Goal: Task Accomplishment & Management: Use online tool/utility

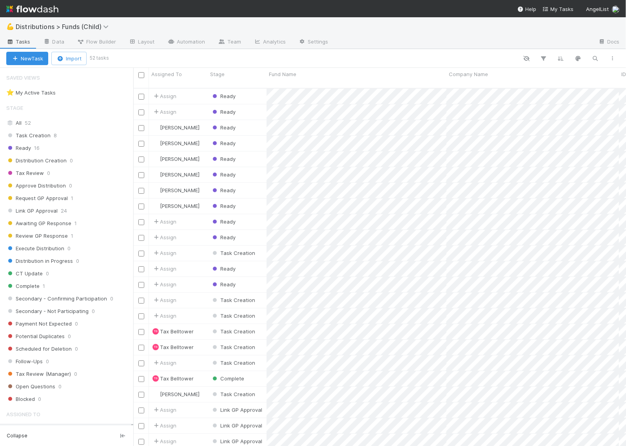
scroll to position [357, 485]
click at [107, 27] on icon at bounding box center [107, 27] width 8 height 6
click at [316, 30] on div "Search workflows" at bounding box center [313, 223] width 626 height 446
click at [103, 27] on span "Distributions > Funds (Child)" at bounding box center [64, 27] width 97 height 8
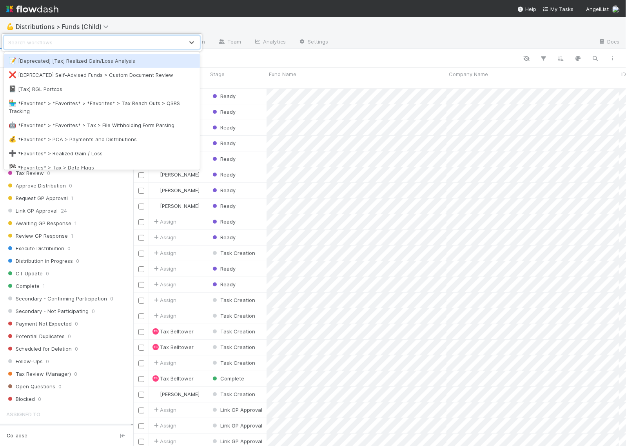
click at [408, 32] on div "option [Deprecated] [Tax] Realized Gain/Loss Analysis focused, 1 of 91. 91 resu…" at bounding box center [313, 223] width 626 height 446
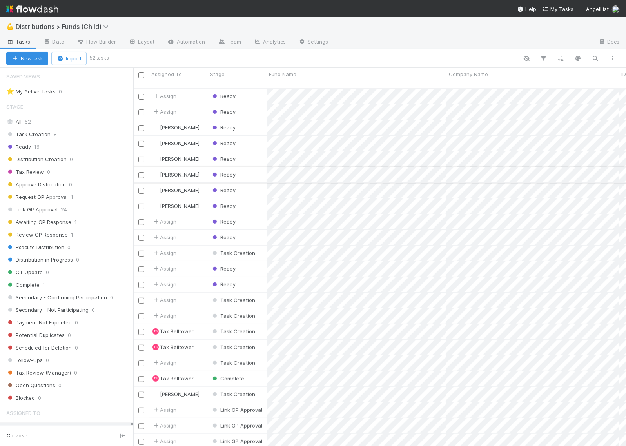
scroll to position [0, 0]
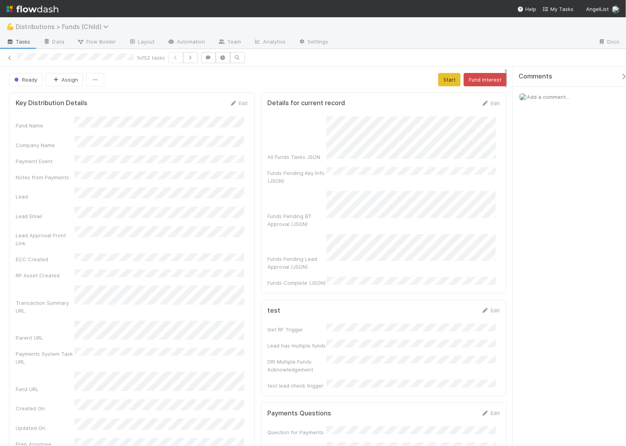
click at [104, 27] on icon at bounding box center [107, 27] width 8 height 6
click at [151, 26] on div "Search workflows" at bounding box center [313, 223] width 626 height 446
click at [8, 58] on icon at bounding box center [10, 57] width 8 height 5
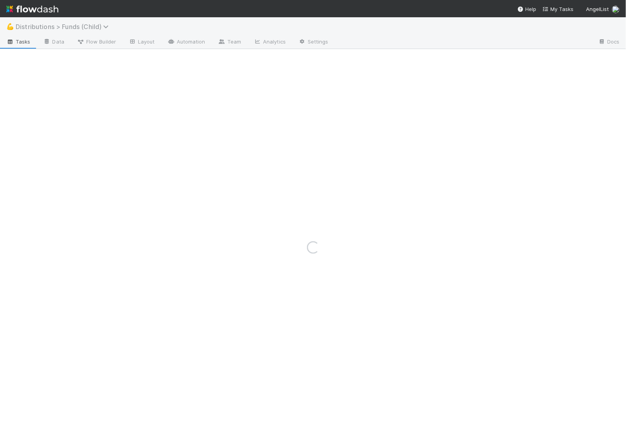
click at [35, 24] on span "Distributions > Funds (Child)" at bounding box center [64, 27] width 97 height 8
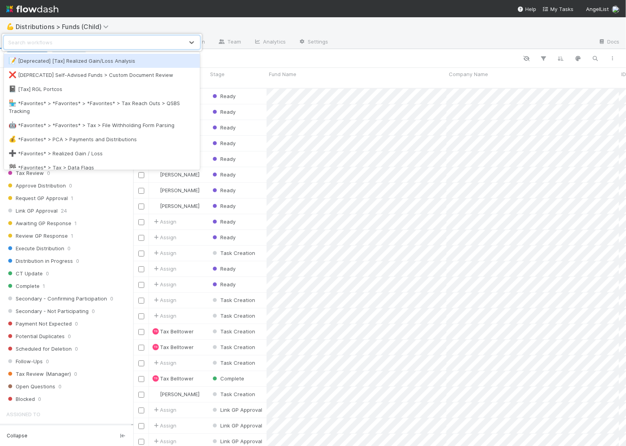
click at [199, 24] on div "option [Deprecated] [Tax] Realized Gain/Loss Analysis focused, 1 of 91. 91 resu…" at bounding box center [313, 223] width 626 height 446
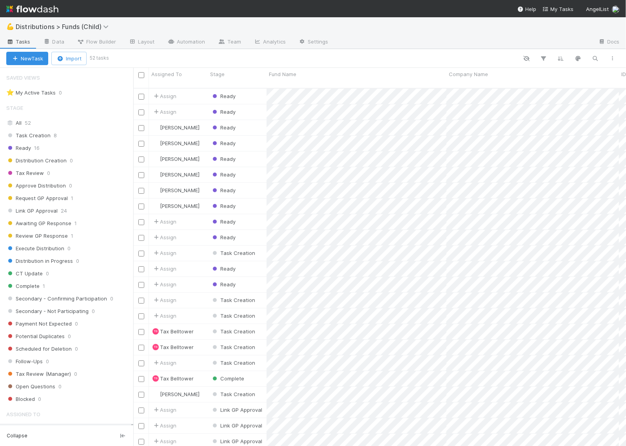
scroll to position [357, 485]
click at [48, 11] on img at bounding box center [32, 8] width 52 height 13
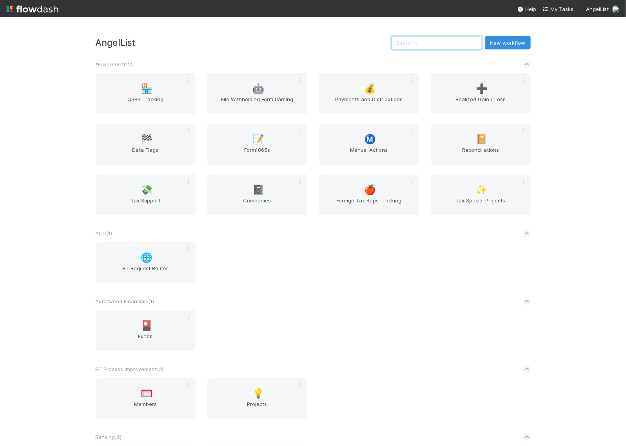
click at [407, 38] on input "text" at bounding box center [437, 42] width 91 height 13
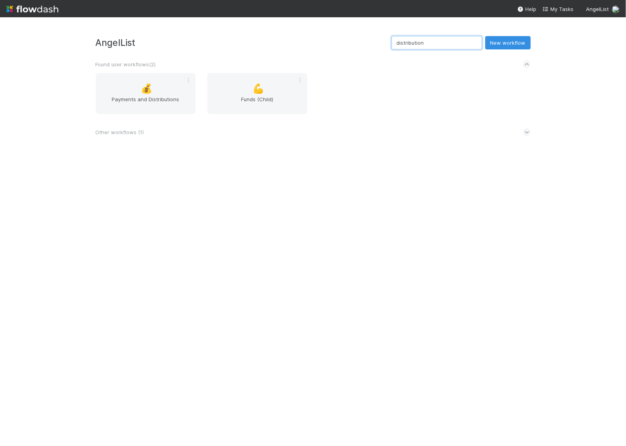
type input "distribution"
click at [526, 133] on icon at bounding box center [526, 132] width 5 height 8
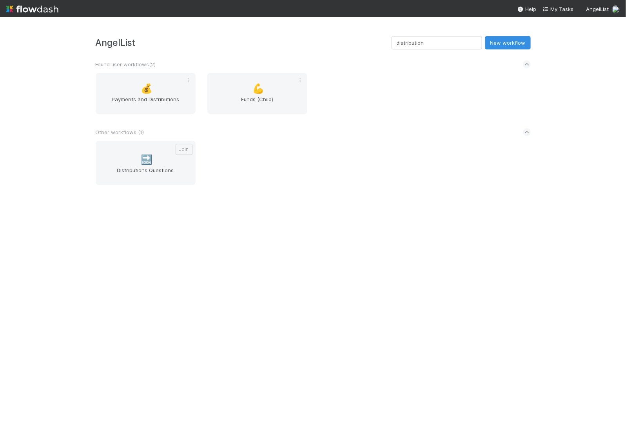
click at [46, 11] on img at bounding box center [32, 8] width 52 height 13
click at [114, 89] on div "💰 Payments and Distributions" at bounding box center [146, 93] width 100 height 41
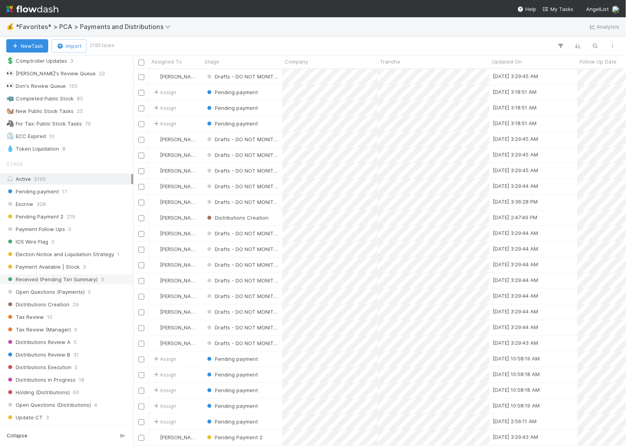
scroll to position [245, 0]
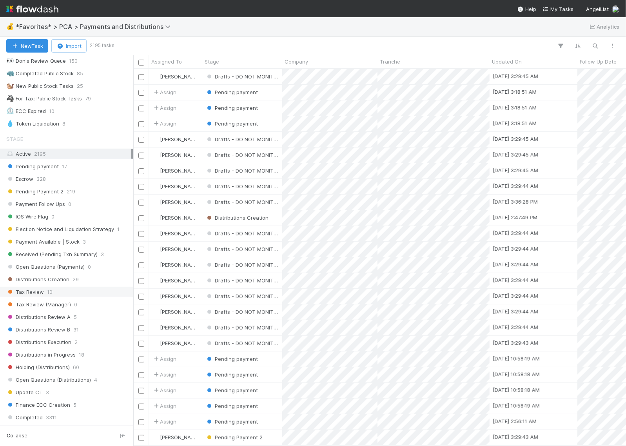
click at [31, 297] on span "Tax Review" at bounding box center [25, 292] width 38 height 10
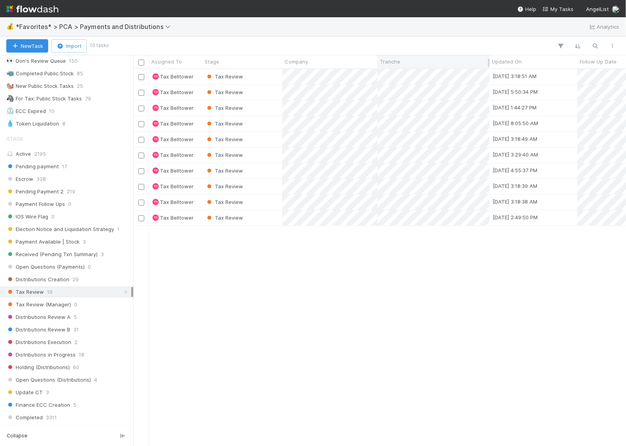
scroll to position [369, 485]
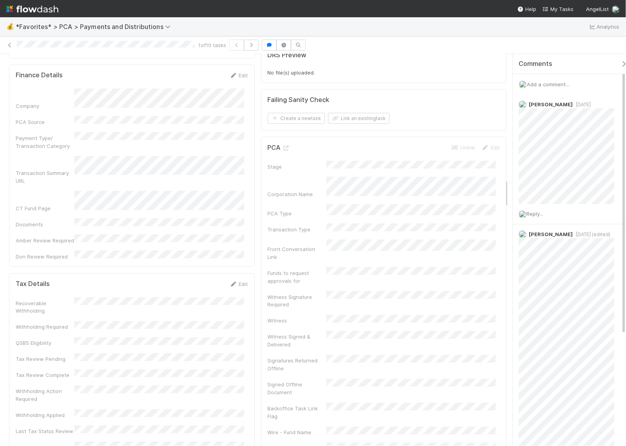
scroll to position [1666, 0]
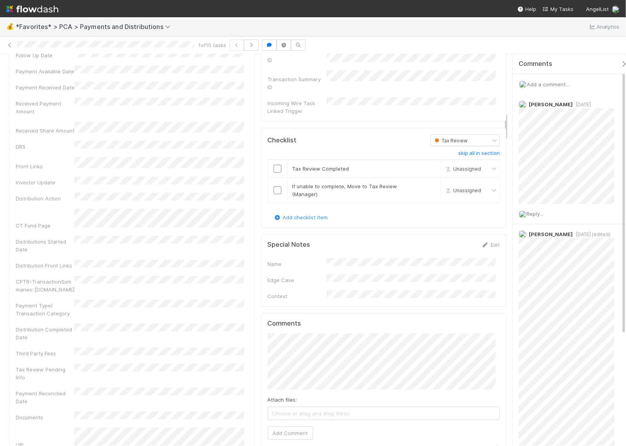
scroll to position [784, 0]
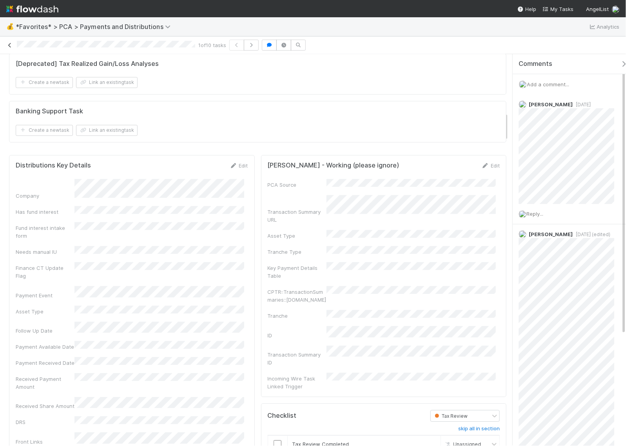
click at [9, 43] on icon at bounding box center [10, 45] width 8 height 5
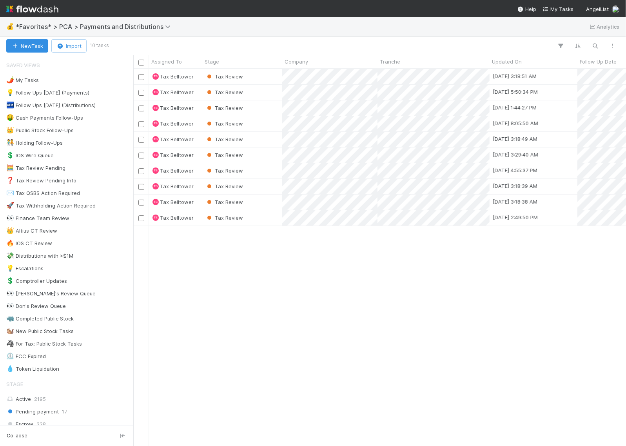
scroll to position [369, 485]
click at [16, 8] on img at bounding box center [32, 8] width 52 height 13
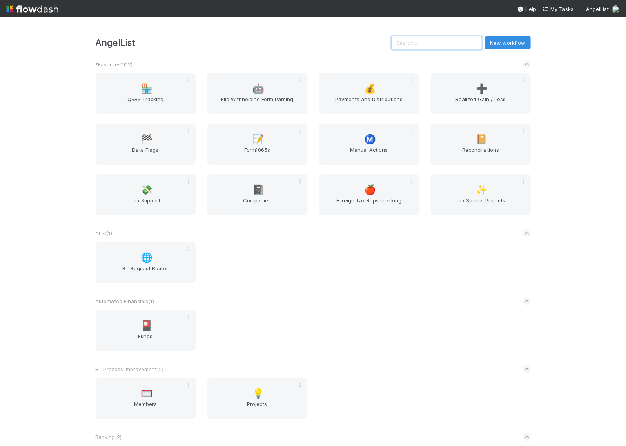
click at [425, 40] on input "text" at bounding box center [437, 42] width 91 height 13
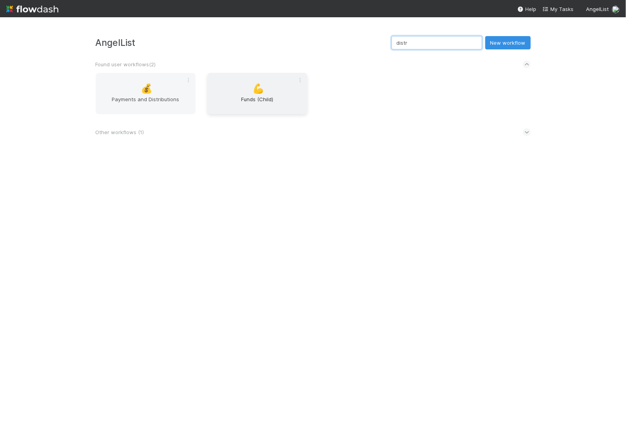
type input "distr"
click at [252, 95] on div "💪 Funds (Child)" at bounding box center [257, 93] width 100 height 41
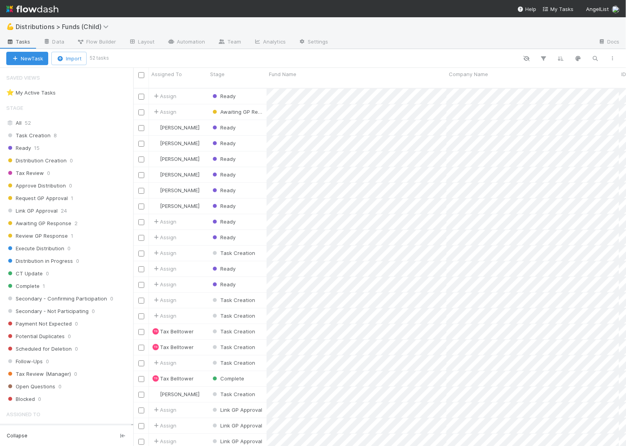
scroll to position [357, 485]
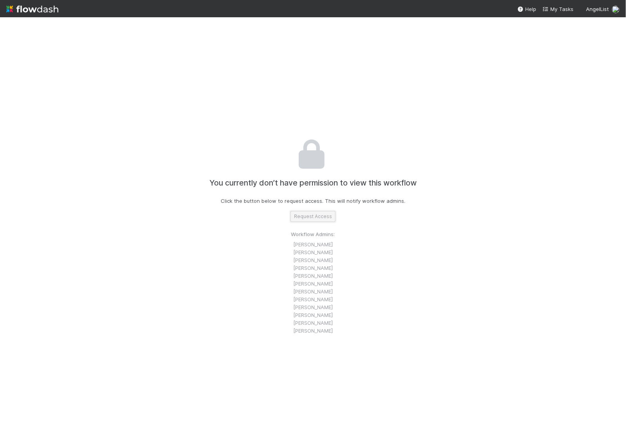
click at [306, 218] on button "Request Access" at bounding box center [312, 216] width 45 height 11
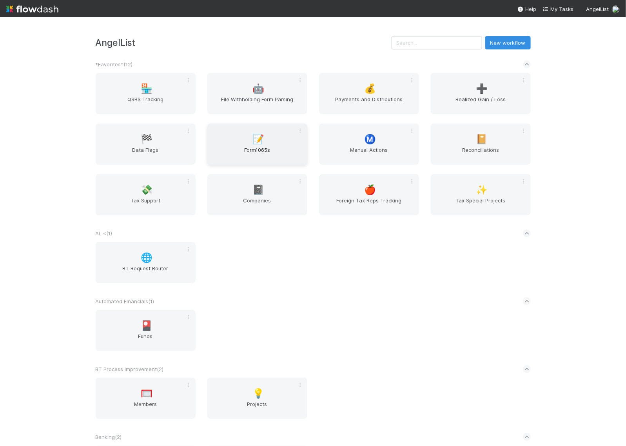
click at [267, 144] on div "📝 Form1065s" at bounding box center [257, 143] width 100 height 41
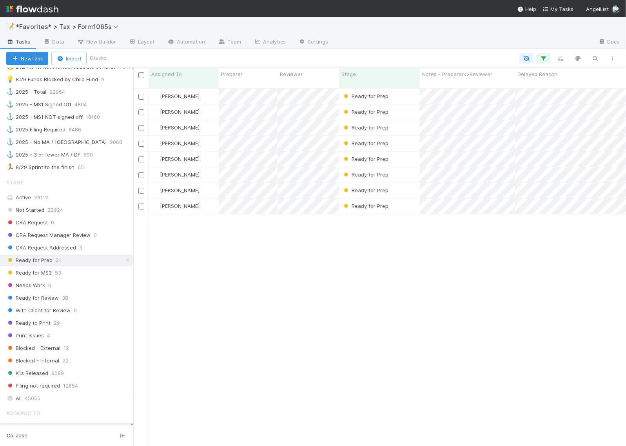
scroll to position [490, 0]
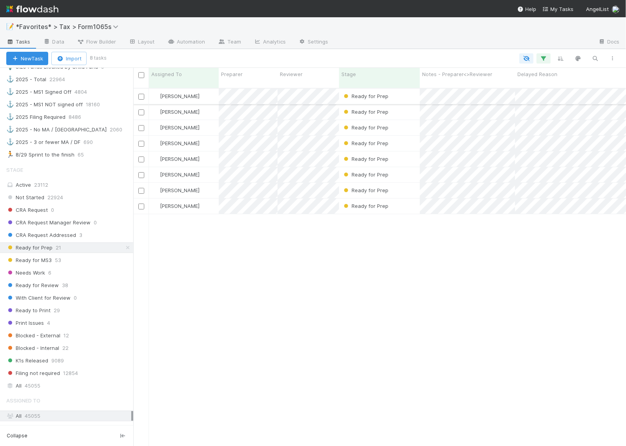
click at [413, 92] on div "Ready for Prep" at bounding box center [379, 96] width 81 height 15
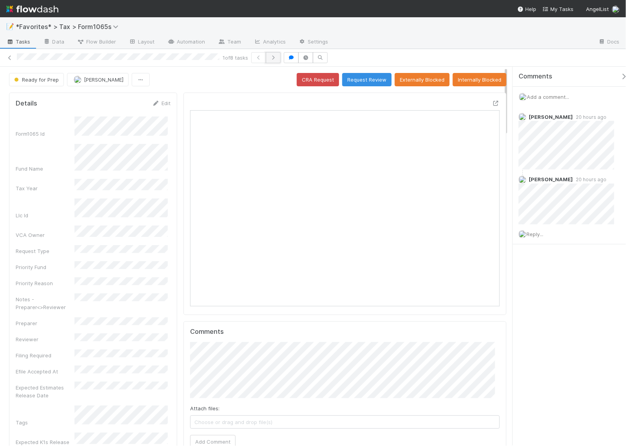
click at [277, 59] on icon "button" at bounding box center [273, 57] width 8 height 5
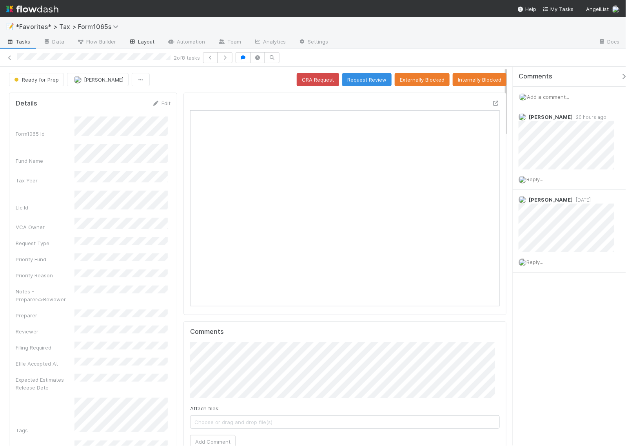
click at [141, 41] on link "Layout" at bounding box center [141, 42] width 39 height 13
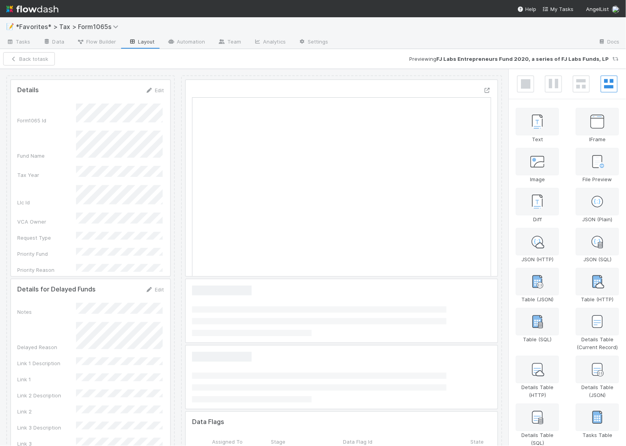
click at [116, 167] on div at bounding box center [90, 178] width 159 height 196
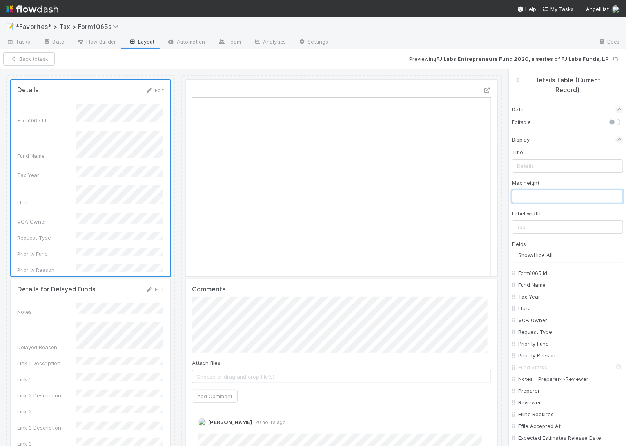
click at [529, 195] on input "text" at bounding box center [567, 196] width 111 height 13
click at [545, 196] on input "150" at bounding box center [567, 196] width 111 height 13
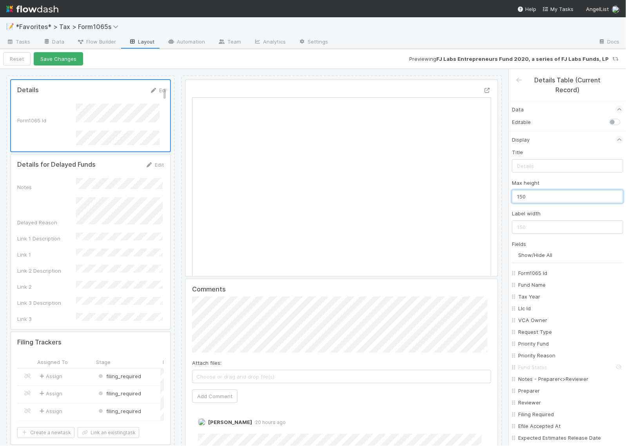
drag, startPoint x: 519, startPoint y: 197, endPoint x: 514, endPoint y: 197, distance: 5.5
click at [514, 197] on input "150" at bounding box center [567, 196] width 111 height 13
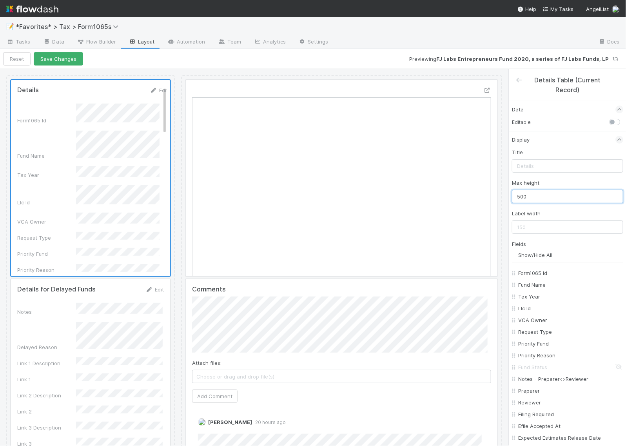
drag, startPoint x: 557, startPoint y: 195, endPoint x: 516, endPoint y: 192, distance: 41.2
click at [516, 192] on input "500" at bounding box center [567, 196] width 111 height 13
drag, startPoint x: 542, startPoint y: 199, endPoint x: 509, endPoint y: 195, distance: 33.1
type input "800"
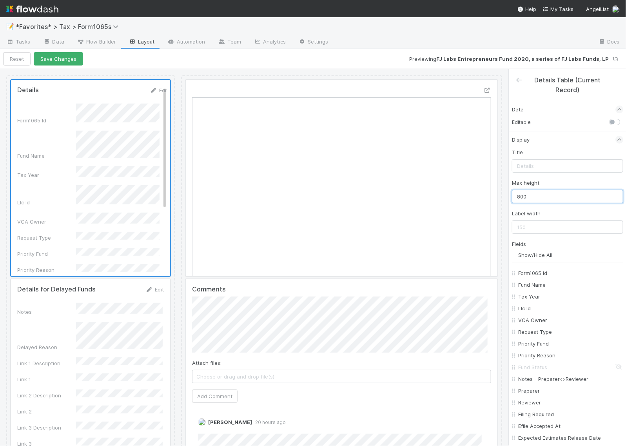
click at [549, 197] on input "800" at bounding box center [567, 196] width 111 height 13
click at [70, 55] on button "Save Changes" at bounding box center [58, 58] width 49 height 13
click at [48, 57] on button "Back to task" at bounding box center [29, 58] width 52 height 13
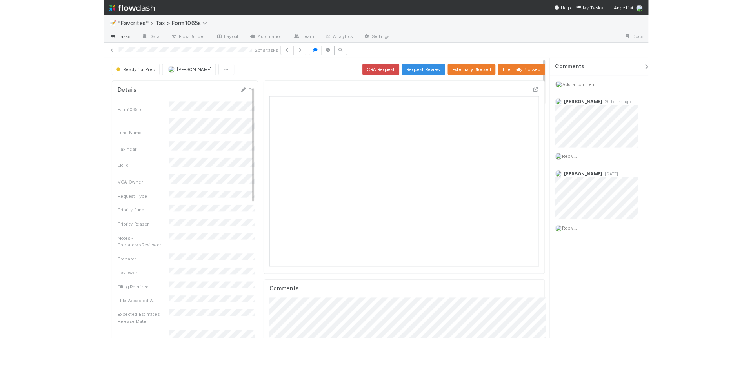
scroll to position [152, 381]
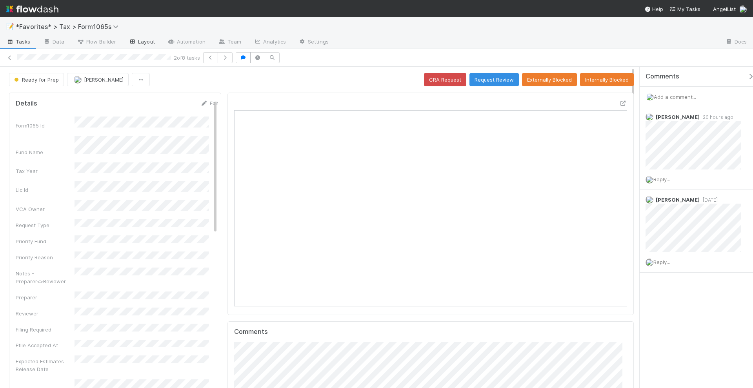
click at [138, 42] on link "Layout" at bounding box center [141, 42] width 39 height 13
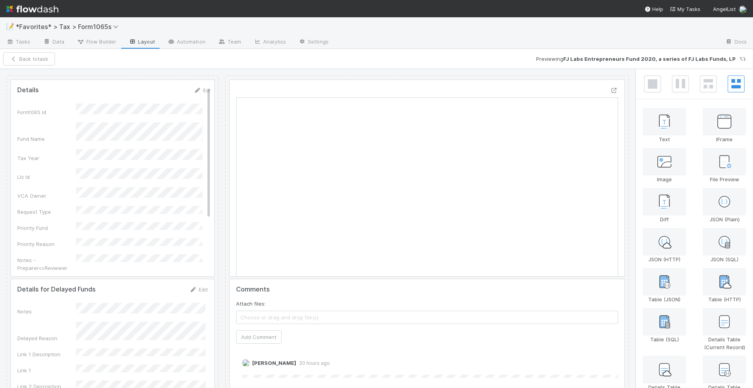
click at [118, 103] on div at bounding box center [112, 178] width 203 height 196
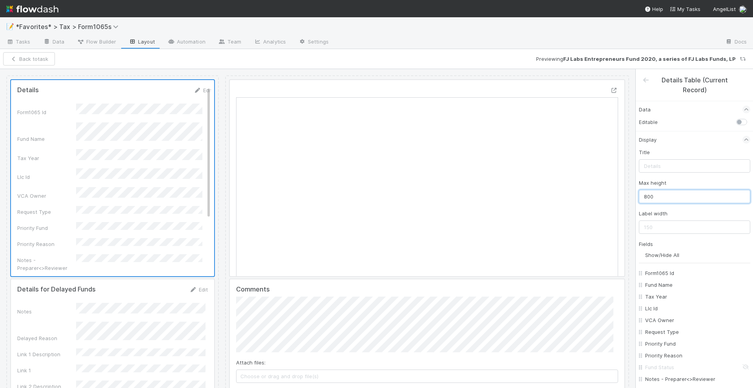
drag, startPoint x: 645, startPoint y: 194, endPoint x: 639, endPoint y: 194, distance: 6.3
click at [626, 194] on input "800" at bounding box center [693, 196] width 111 height 13
type input "700"
click at [53, 57] on button "Save Changes" at bounding box center [58, 58] width 49 height 13
click at [46, 58] on button "Back to task" at bounding box center [29, 58] width 52 height 13
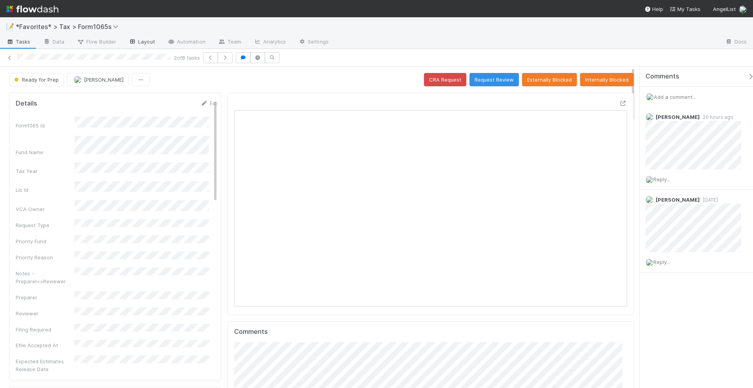
click at [138, 44] on link "Layout" at bounding box center [141, 42] width 39 height 13
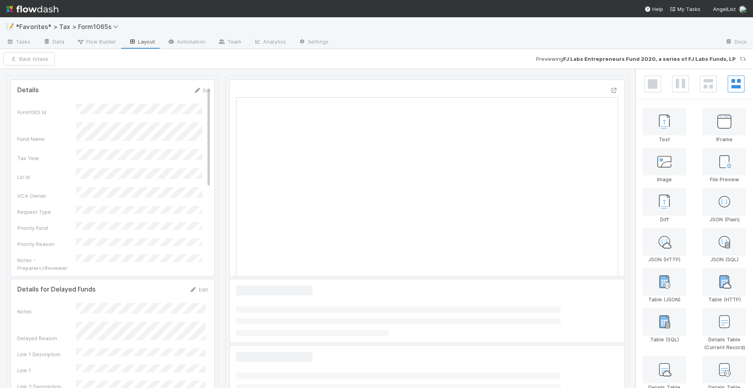
scroll to position [152, 370]
click at [137, 152] on div at bounding box center [112, 178] width 203 height 196
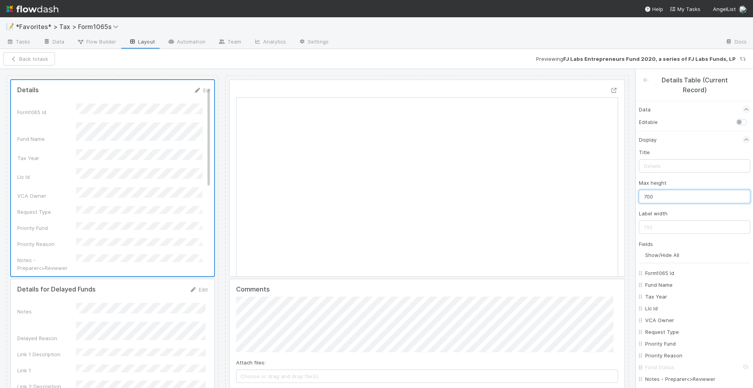
drag, startPoint x: 646, startPoint y: 194, endPoint x: 673, endPoint y: 196, distance: 27.9
click at [641, 194] on input "700" at bounding box center [693, 196] width 111 height 13
click at [674, 196] on input "700" at bounding box center [693, 196] width 111 height 13
drag, startPoint x: 665, startPoint y: 194, endPoint x: 635, endPoint y: 194, distance: 29.4
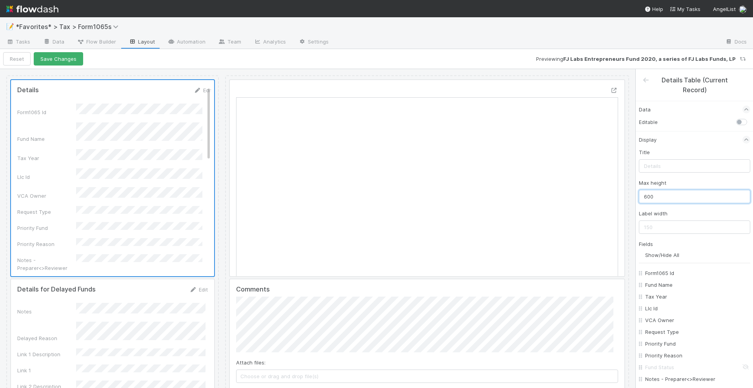
type input "600"
click at [68, 60] on button "Save Changes" at bounding box center [58, 58] width 49 height 13
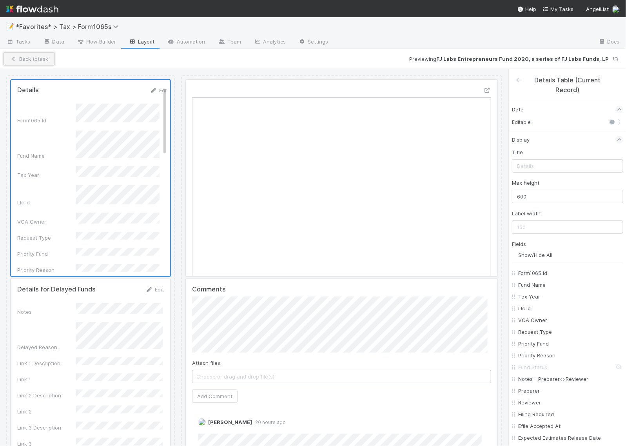
click at [40, 55] on button "Back to task" at bounding box center [29, 58] width 52 height 13
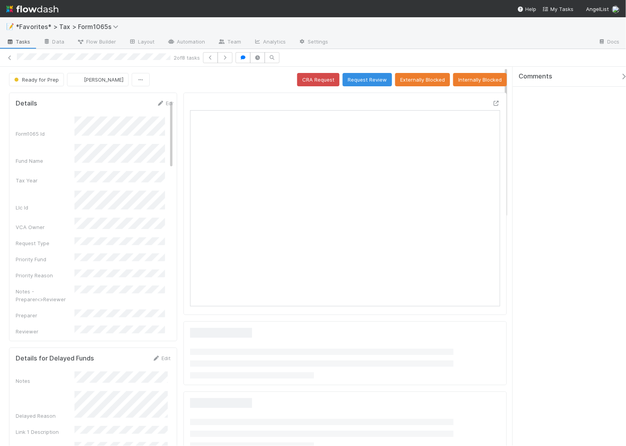
scroll to position [152, 297]
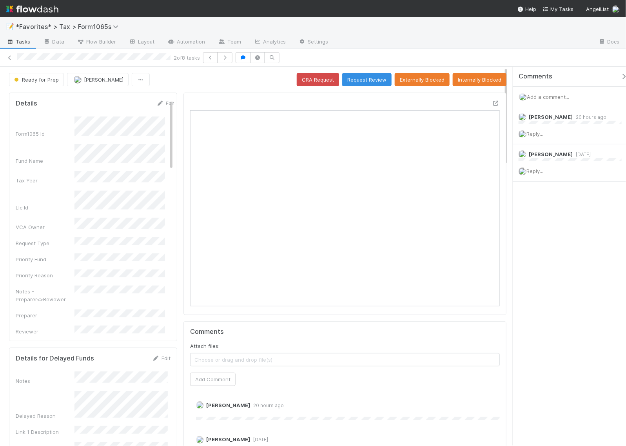
click at [179, 78] on div "Ready for Prep Helen Vo CRA Request Request Review Externally Blocked Internall…" at bounding box center [257, 79] width 497 height 13
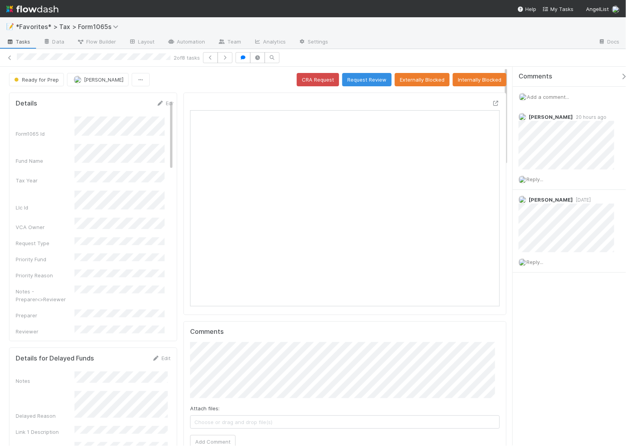
scroll to position [7, 8]
click at [229, 59] on icon "button" at bounding box center [225, 57] width 8 height 5
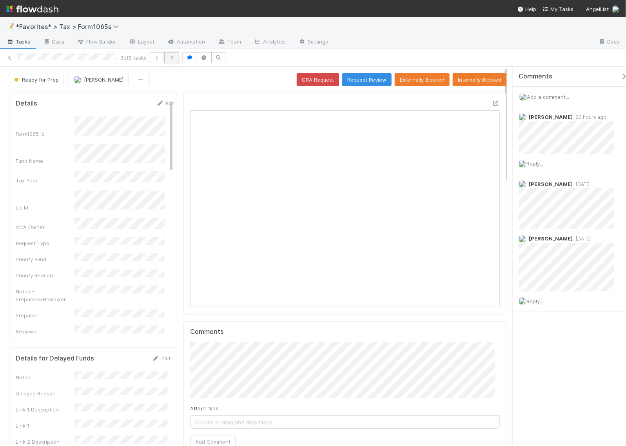
click at [177, 60] on button "button" at bounding box center [171, 57] width 15 height 11
click at [214, 58] on icon "button" at bounding box center [213, 57] width 8 height 5
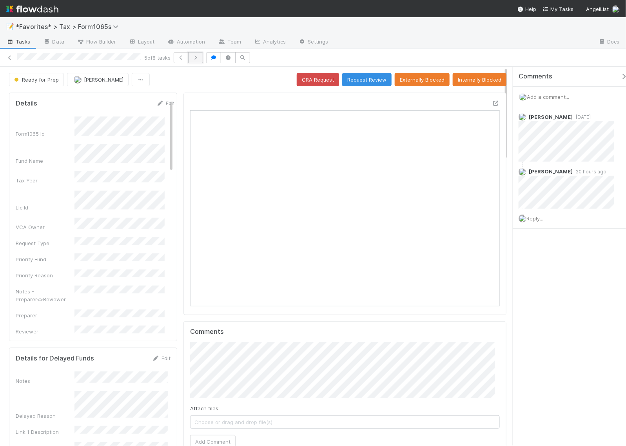
click at [195, 60] on button "button" at bounding box center [195, 57] width 15 height 11
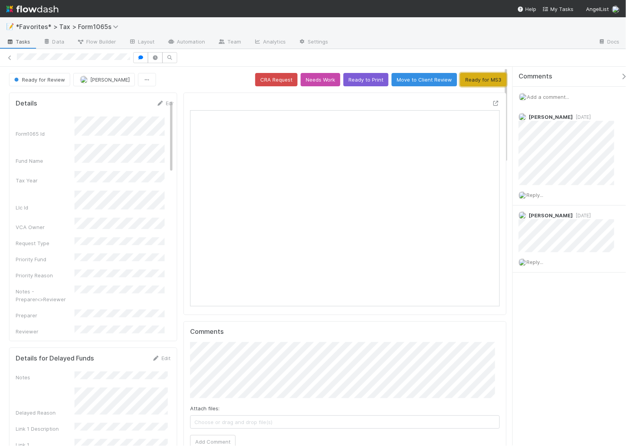
click at [475, 80] on button "Ready for MS3" at bounding box center [483, 79] width 46 height 13
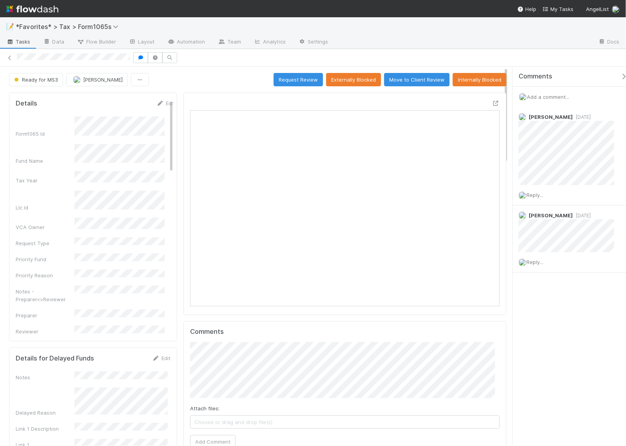
click at [200, 81] on div "Ready for MS3 Fareeha Naim Request Review Externally Blocked Move to Client Rev…" at bounding box center [257, 79] width 497 height 13
click at [106, 82] on span "[PERSON_NAME]" at bounding box center [103, 79] width 40 height 6
click at [165, 93] on div "Details Edit Form1065 Id Fund Name Tax Year Llc Id VCA Owner Request Type Prior…" at bounding box center [93, 216] width 168 height 248
